Goal: Register for event/course

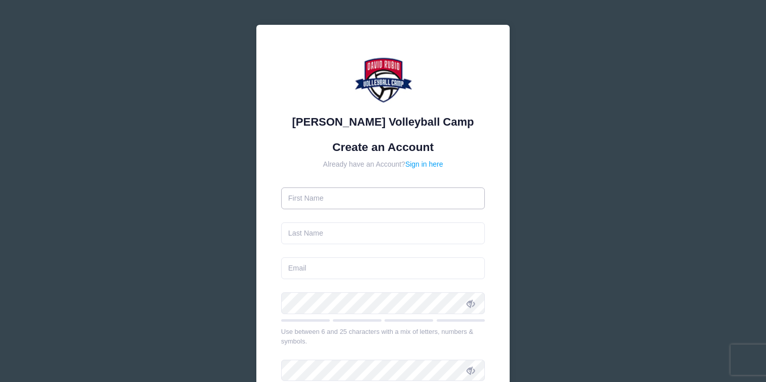
click at [377, 199] on input "text" at bounding box center [383, 199] width 204 height 22
type input "Chris"
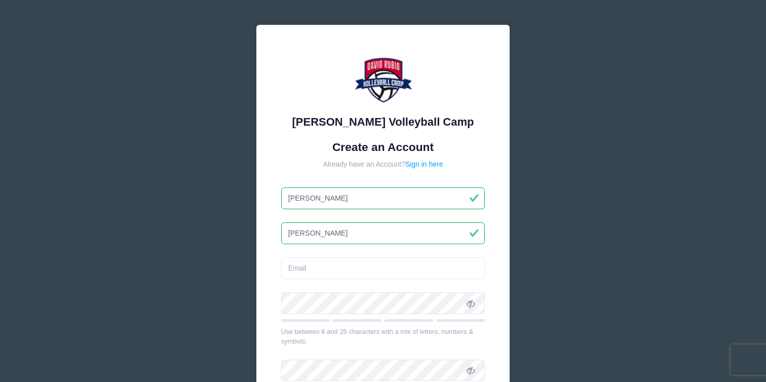
type input "[PERSON_NAME]"
type input "[EMAIL_ADDRESS][DOMAIN_NAME]"
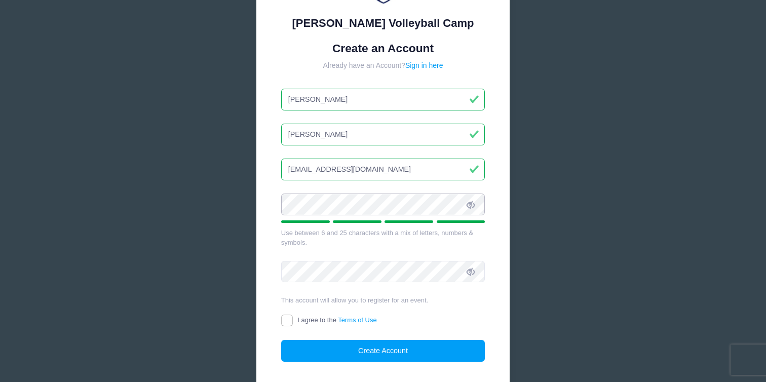
scroll to position [102, 0]
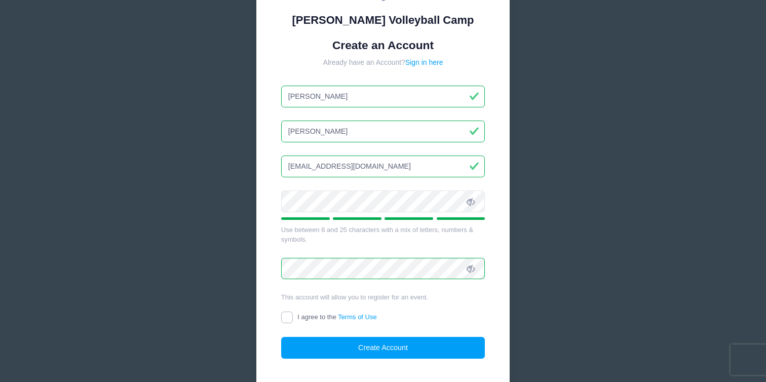
click at [283, 320] on input "I agree to the Terms of Use" at bounding box center [287, 318] width 12 height 12
checkbox input "true"
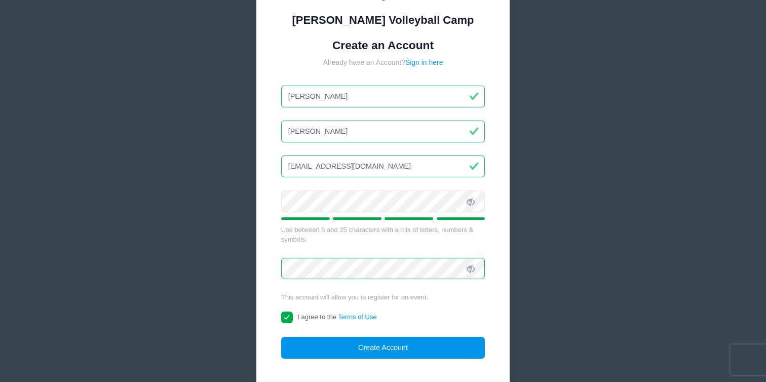
click at [356, 344] on button "Create Account" at bounding box center [383, 348] width 204 height 22
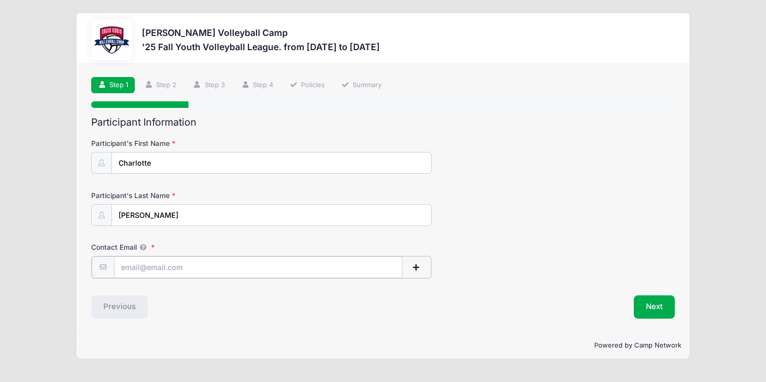
click at [182, 263] on input "Contact Email" at bounding box center [258, 267] width 289 height 22
type input "[EMAIL_ADDRESS][DOMAIN_NAME]"
click at [648, 305] on button "Next" at bounding box center [654, 305] width 41 height 23
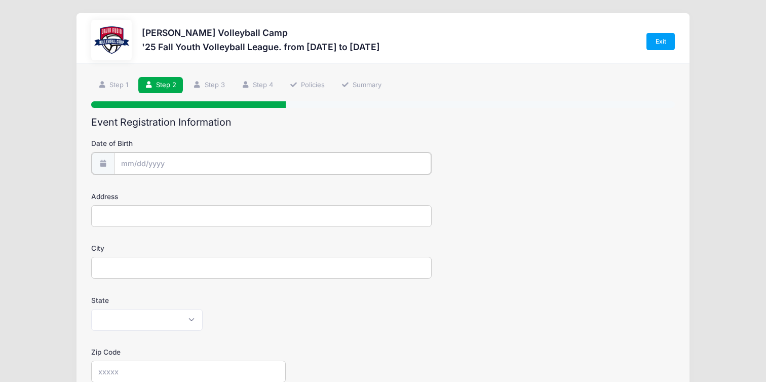
click at [162, 161] on input "Date of Birth" at bounding box center [272, 164] width 317 height 22
click at [209, 193] on input "2025" at bounding box center [209, 189] width 33 height 15
click at [220, 192] on span at bounding box center [221, 194] width 7 height 8
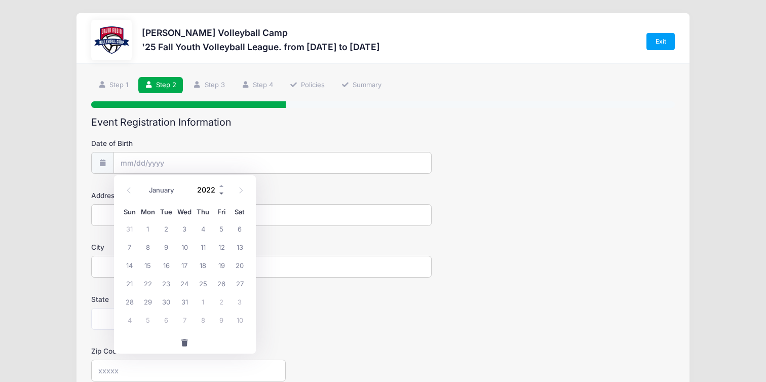
click at [220, 192] on span at bounding box center [221, 194] width 7 height 8
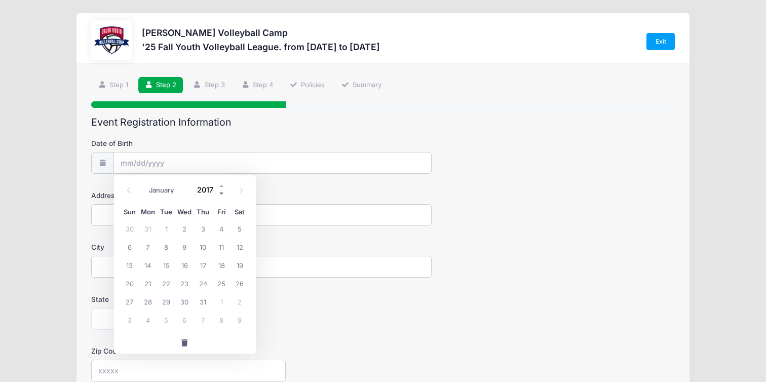
click at [220, 192] on span at bounding box center [221, 194] width 7 height 8
type input "2014"
click at [239, 189] on icon at bounding box center [241, 190] width 7 height 7
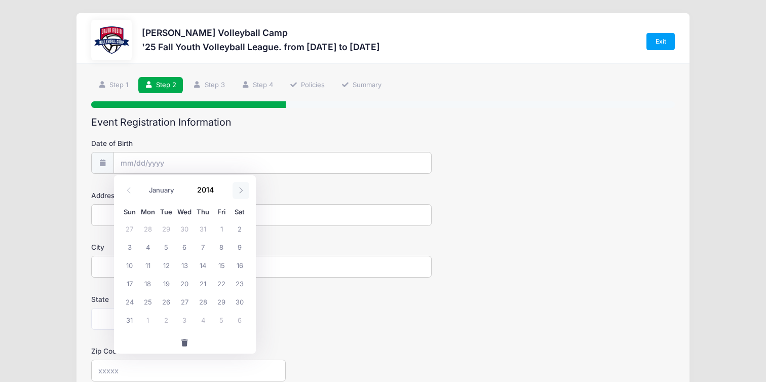
select select "8"
click at [235, 281] on span "27" at bounding box center [240, 283] width 18 height 18
type input "09/27/2014"
click at [142, 214] on input "Address" at bounding box center [261, 215] width 341 height 22
type input "2274 w. tangor pl"
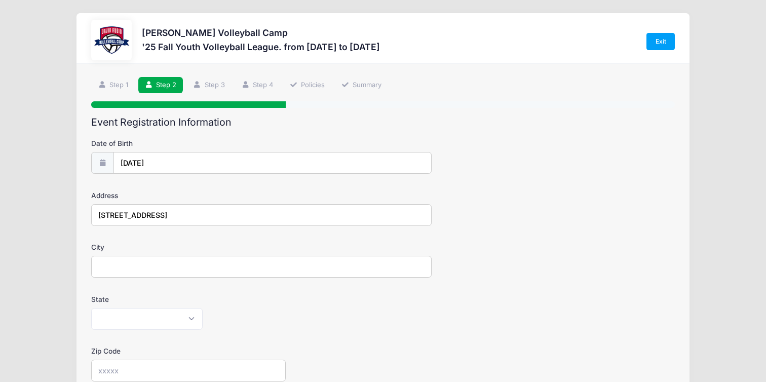
click at [131, 265] on input "City" at bounding box center [261, 267] width 341 height 22
type input "oro valey"
click at [127, 317] on select "Alabama Alaska American Samoa Arizona Arkansas Armed Forces Africa Armed Forces…" at bounding box center [146, 319] width 111 height 22
select select "AZ"
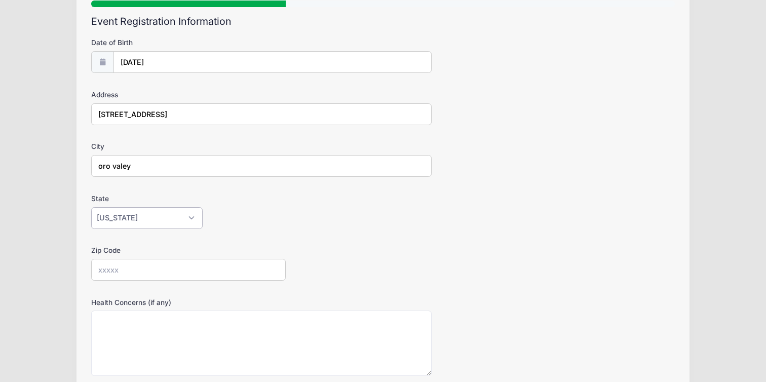
scroll to position [106, 0]
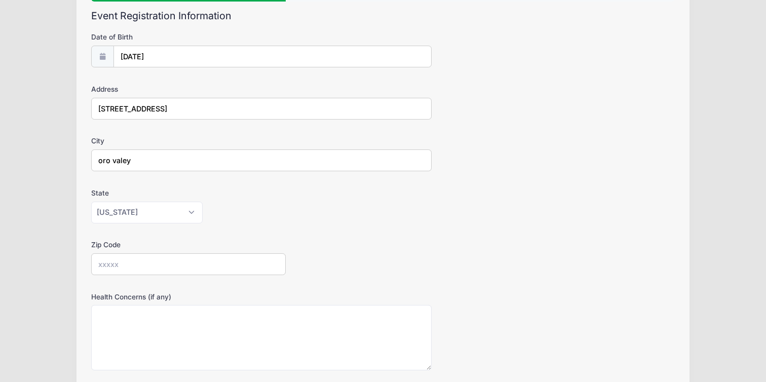
click at [209, 254] on input "Zip Code" at bounding box center [188, 264] width 195 height 22
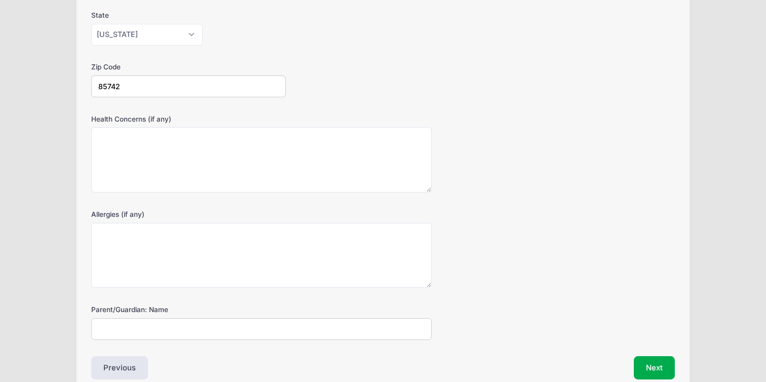
scroll to position [296, 0]
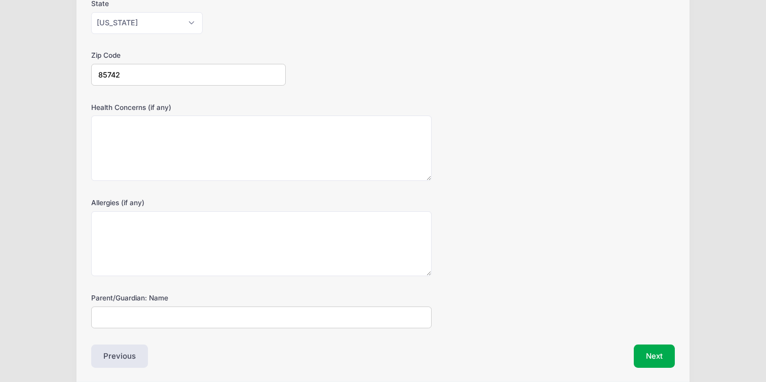
type input "85742"
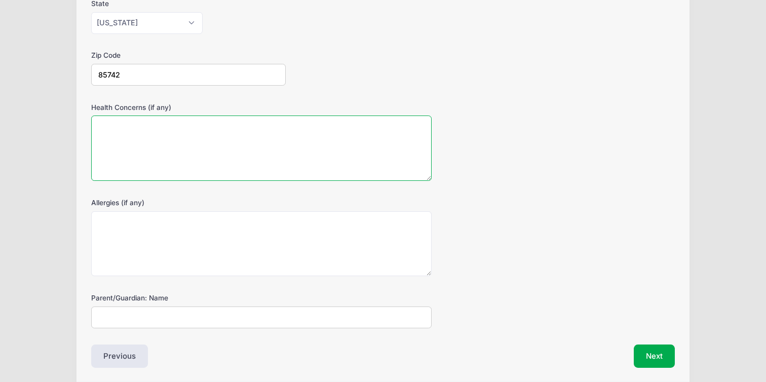
click at [214, 156] on textarea "Health Concerns (if any)" at bounding box center [261, 148] width 341 height 65
type textarea "none"
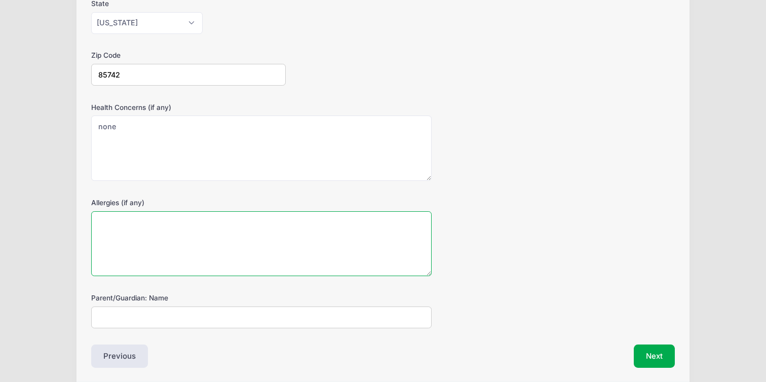
click at [226, 228] on textarea "Allergies (if any)" at bounding box center [261, 243] width 341 height 65
type textarea "none"
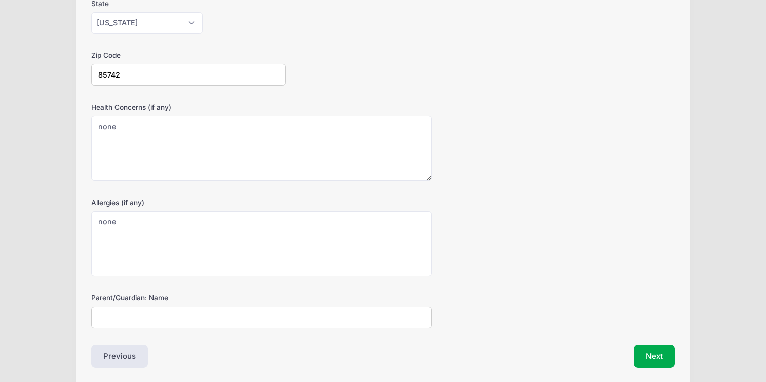
click at [234, 320] on input "Parent/Guardian: Name" at bounding box center [261, 318] width 341 height 22
type input "Chris Coleman // Krista Coleman"
click at [648, 357] on button "Next" at bounding box center [654, 356] width 41 height 23
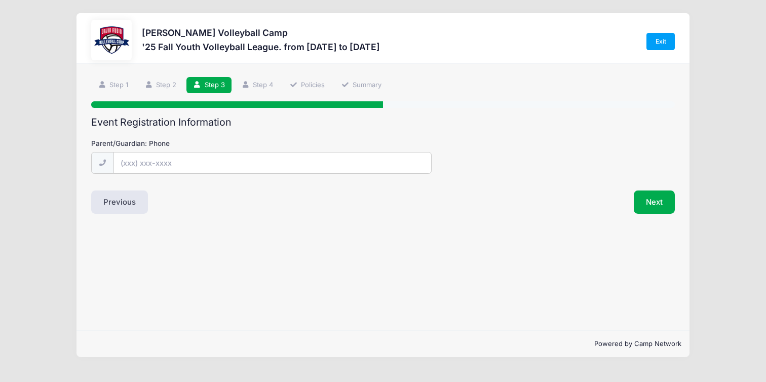
scroll to position [0, 0]
click at [196, 160] on input "Parent/Guardian: Phone" at bounding box center [272, 164] width 317 height 22
type input "(520) 275-7272"
click at [140, 207] on button "Previous" at bounding box center [119, 202] width 57 height 23
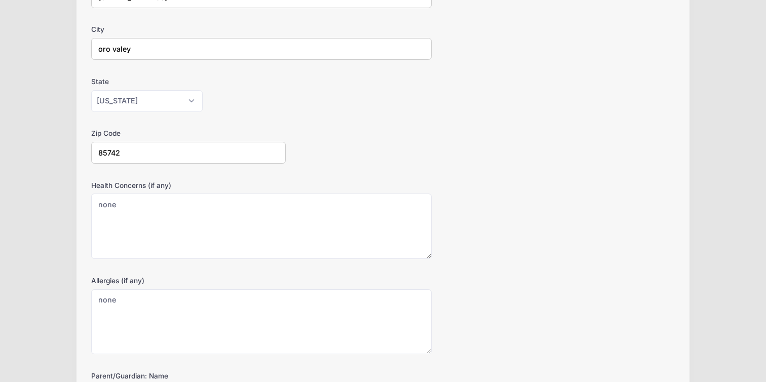
scroll to position [334, 0]
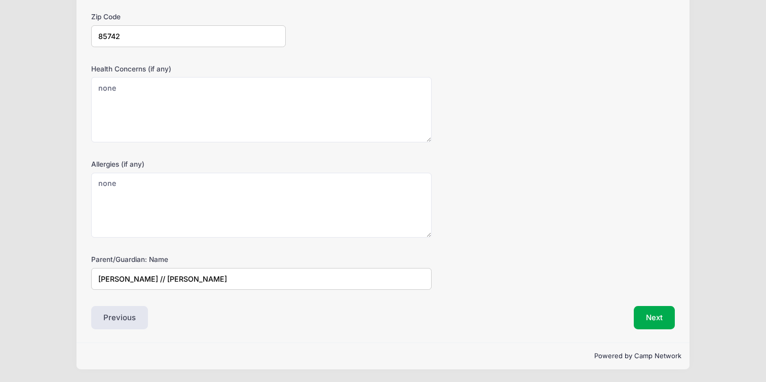
drag, startPoint x: 158, startPoint y: 278, endPoint x: 0, endPoint y: 278, distance: 158.1
click at [0, 278] on div "David Rubio Volleyball Camp '25 Fall Youth Volleyball League. from 09/02 to 10/…" at bounding box center [383, 24] width 766 height 717
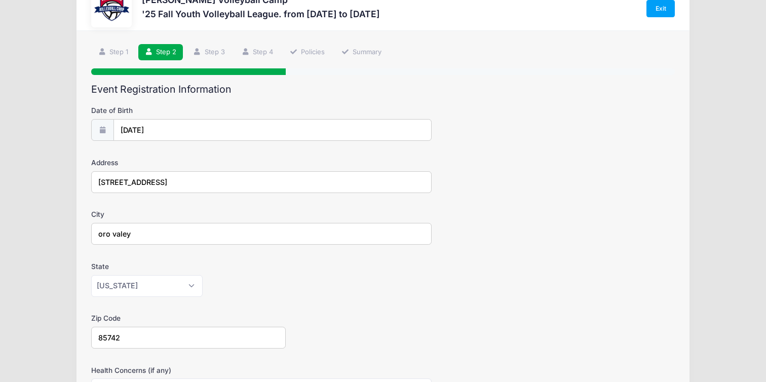
scroll to position [10, 0]
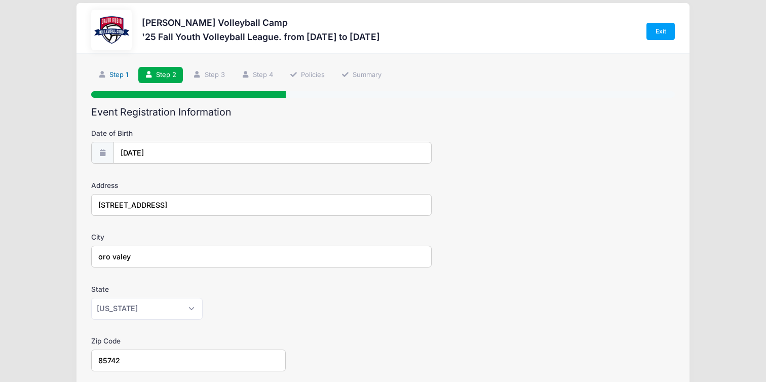
type input "Krista Coleman"
click at [115, 75] on link "Step 1" at bounding box center [113, 75] width 44 height 17
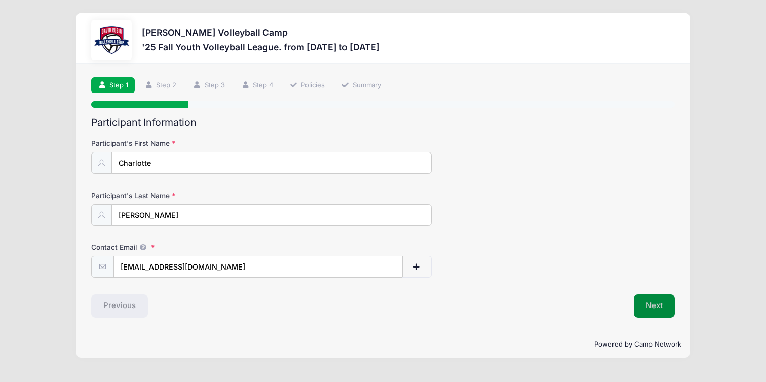
click at [653, 311] on button "Next" at bounding box center [654, 305] width 41 height 23
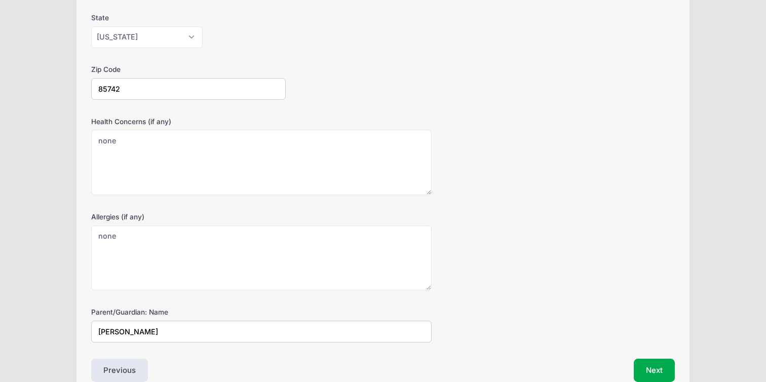
scroll to position [334, 0]
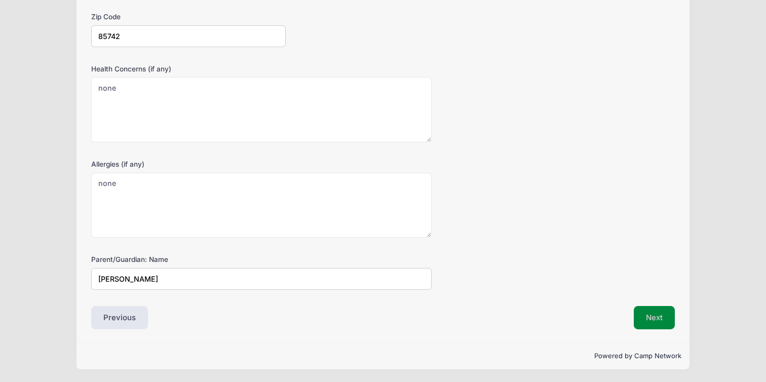
click at [642, 326] on button "Next" at bounding box center [654, 317] width 41 height 23
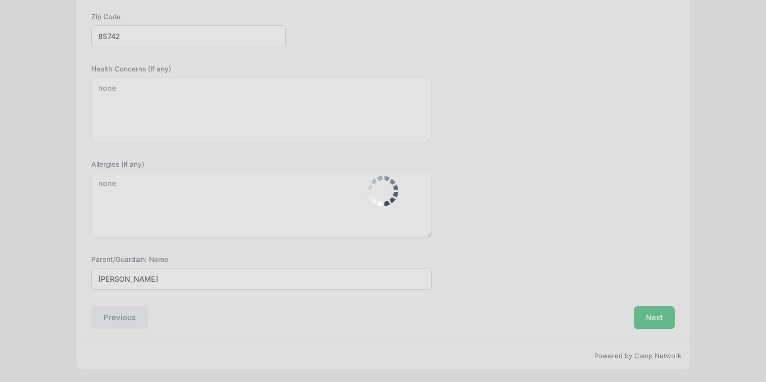
scroll to position [0, 0]
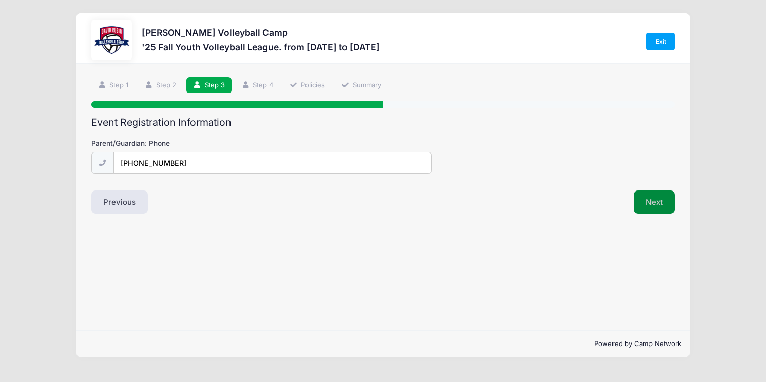
click at [638, 206] on button "Next" at bounding box center [654, 202] width 41 height 23
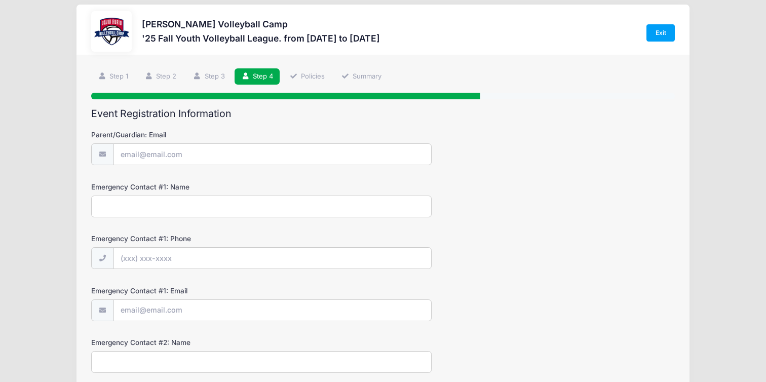
scroll to position [13, 0]
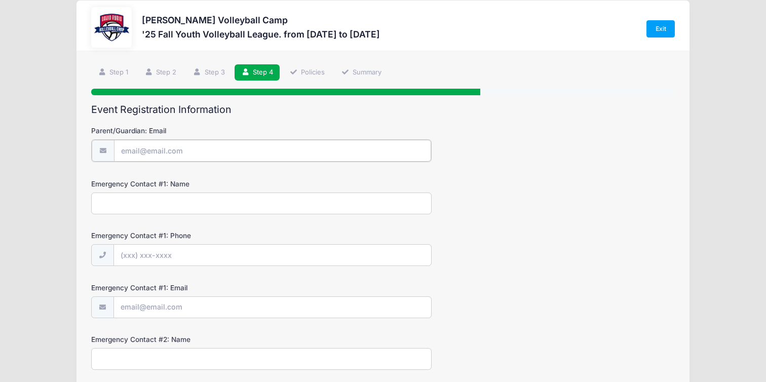
click at [317, 144] on input "Parent/Guardian: Email" at bounding box center [272, 151] width 317 height 22
type input "kristaogden@gmail.com"
click at [291, 208] on input "Emergency Contact #1: Name" at bounding box center [261, 203] width 341 height 22
type input "Chris Coleman"
click at [265, 262] on input "Emergency Contact #1: Phone" at bounding box center [272, 255] width 317 height 22
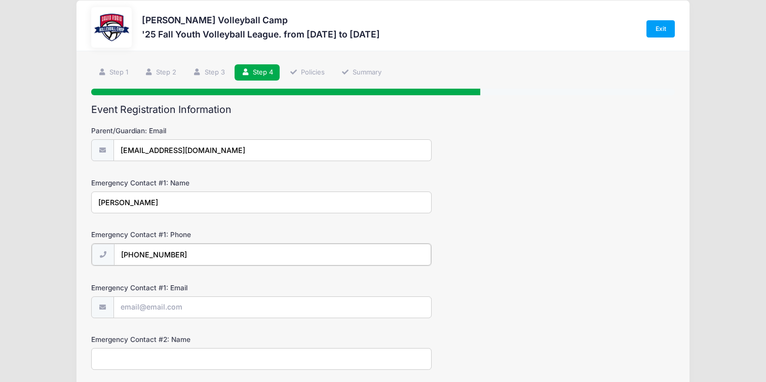
type input "(520) 954-0660"
click at [249, 304] on input "Emergency Contact #1: Email" at bounding box center [272, 307] width 317 height 22
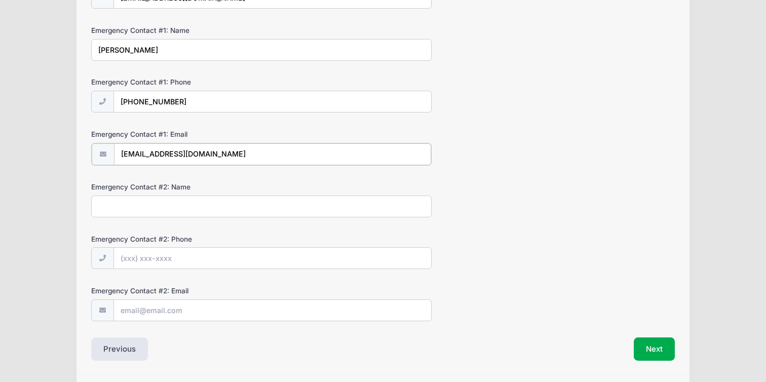
scroll to position [197, 0]
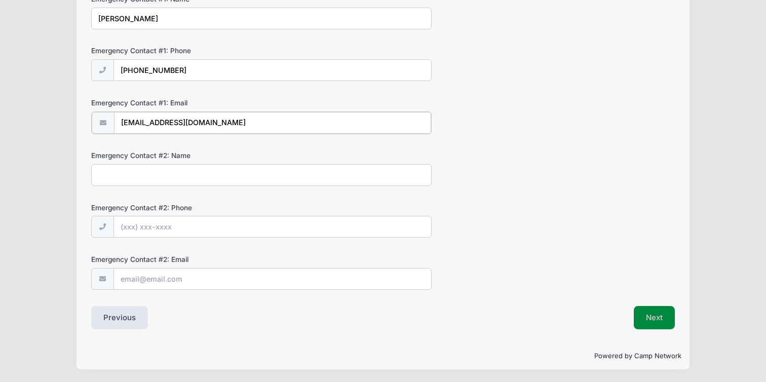
type input "[EMAIL_ADDRESS][DOMAIN_NAME]"
click at [650, 314] on button "Next" at bounding box center [654, 317] width 41 height 23
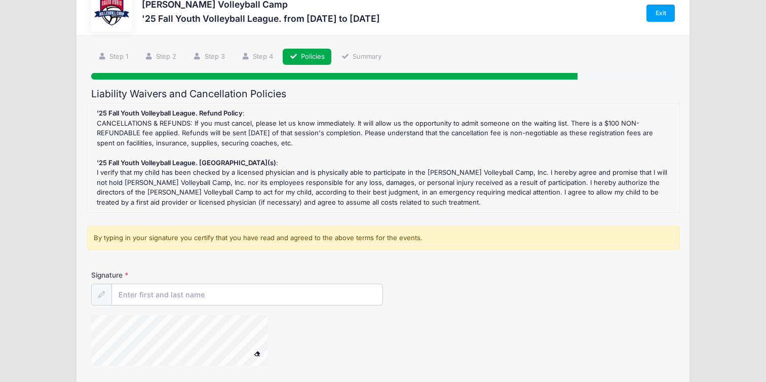
scroll to position [0, 0]
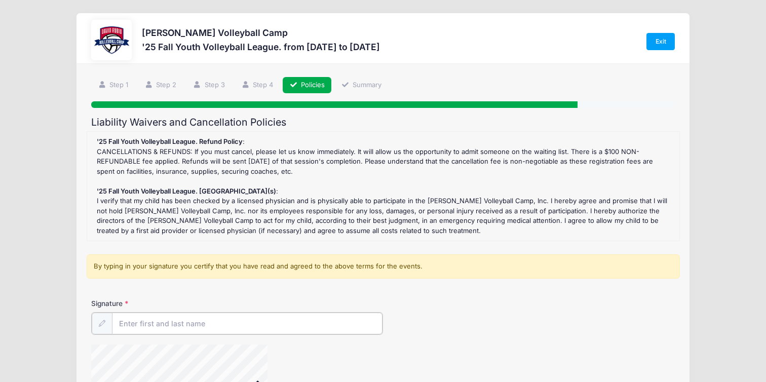
click at [231, 324] on input "Signature" at bounding box center [247, 324] width 271 height 22
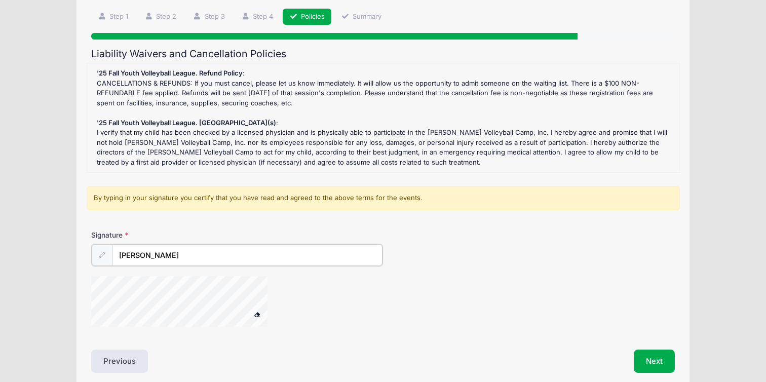
scroll to position [111, 0]
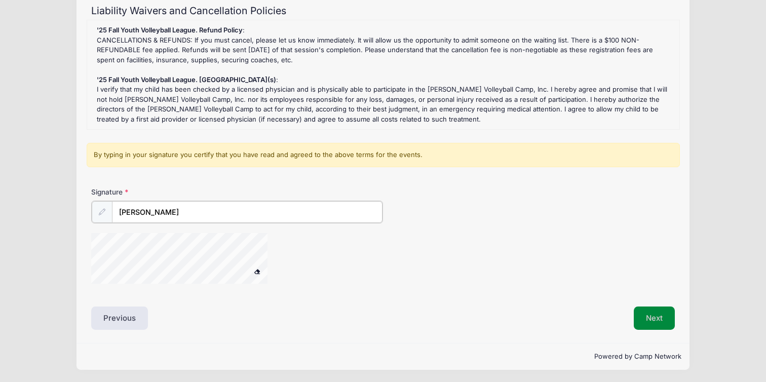
type input "Chris Coleman"
click at [651, 312] on button "Next" at bounding box center [654, 318] width 41 height 23
click at [89, 256] on div "Signature Chris Coleman" at bounding box center [383, 240] width 593 height 105
click at [252, 271] on div at bounding box center [192, 260] width 203 height 54
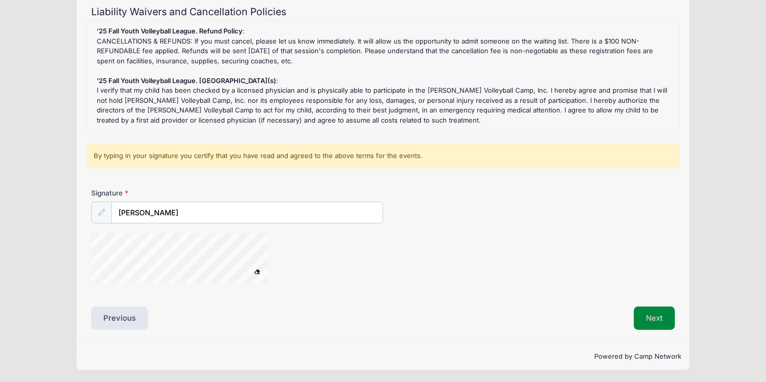
click at [648, 313] on button "Next" at bounding box center [654, 318] width 41 height 23
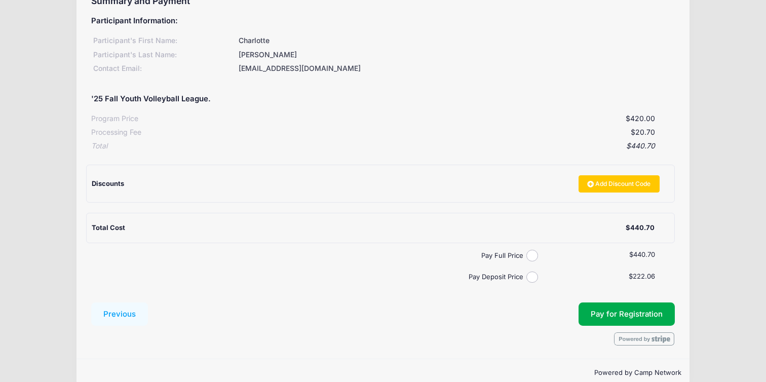
scroll to position [138, 0]
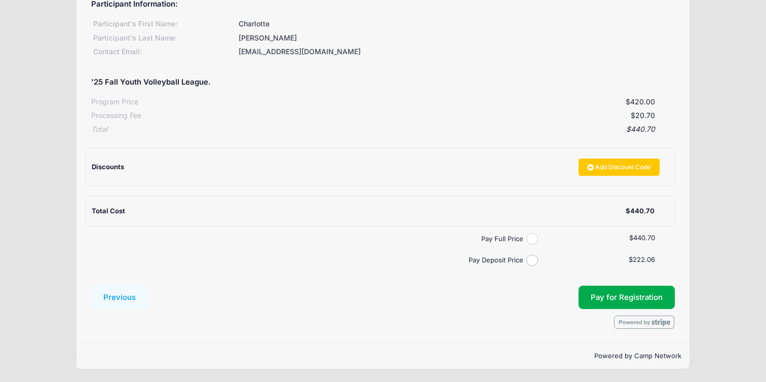
click at [531, 240] on input "Pay Full Price" at bounding box center [533, 239] width 12 height 12
radio input "true"
click at [620, 293] on span "Pay for Registration" at bounding box center [627, 297] width 72 height 9
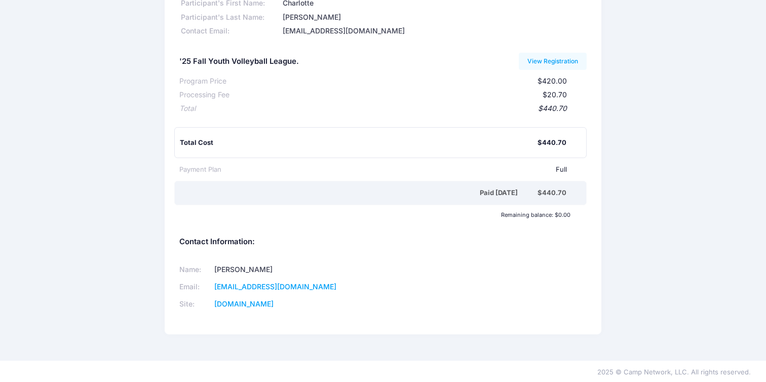
scroll to position [79, 0]
